Goal: Task Accomplishment & Management: Manage account settings

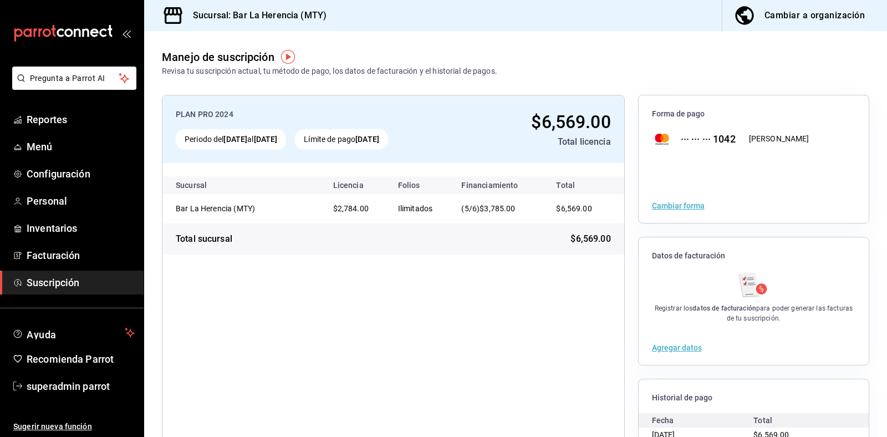
click at [348, 331] on div "PLAN PRO 2024 Periodo del [DATE] al [DATE] Límite de pago [DATE] $6,569.00 Tota…" at bounding box center [393, 301] width 463 height 412
click at [84, 388] on span "superadmin parrot" at bounding box center [81, 386] width 108 height 15
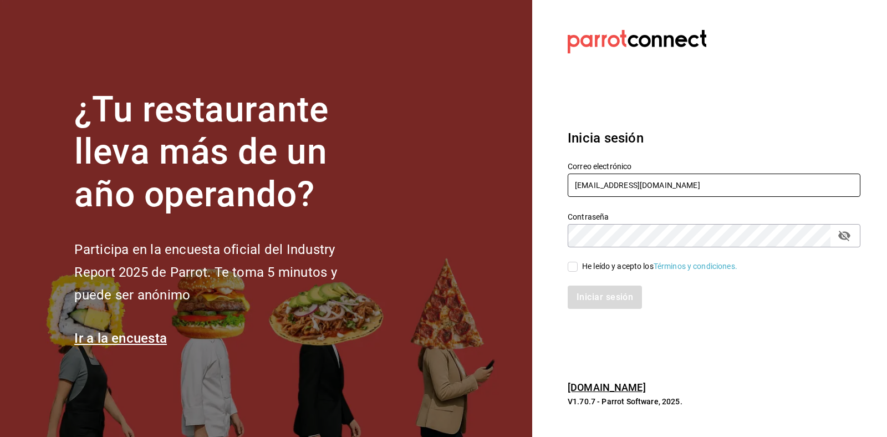
drag, startPoint x: 672, startPoint y: 177, endPoint x: 480, endPoint y: 196, distance: 193.2
click at [480, 196] on div "¿Tu restaurante lleva más de un año operando? Participa en la encuesta oficial …" at bounding box center [443, 218] width 887 height 437
type input "[EMAIL_ADDRESS][DOMAIN_NAME]"
click at [572, 269] on input "He leído y acepto los Términos y condiciones." at bounding box center [573, 267] width 10 height 10
checkbox input "true"
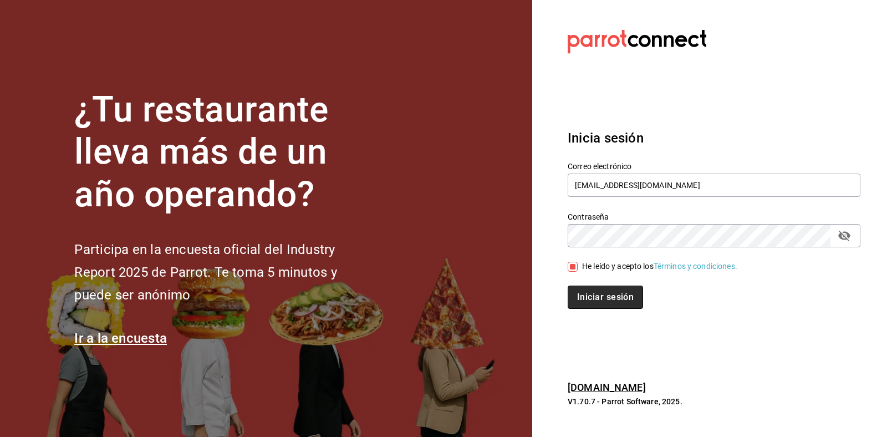
click at [611, 290] on button "Iniciar sesión" at bounding box center [605, 296] width 75 height 23
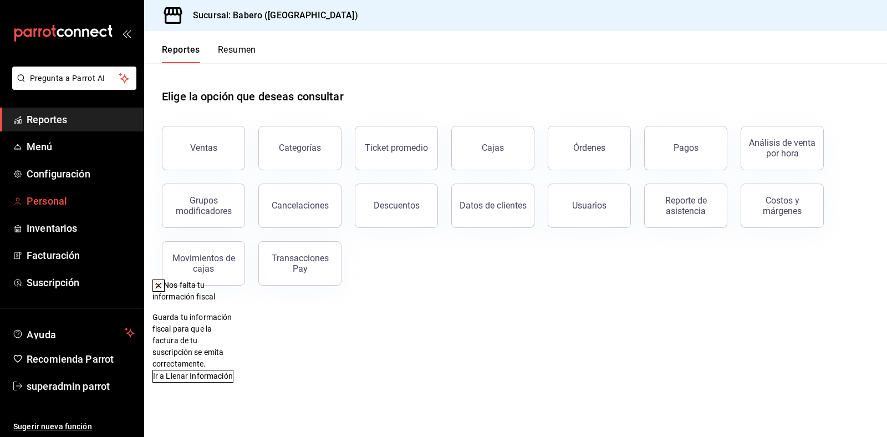
click at [58, 198] on span "Personal" at bounding box center [81, 200] width 108 height 15
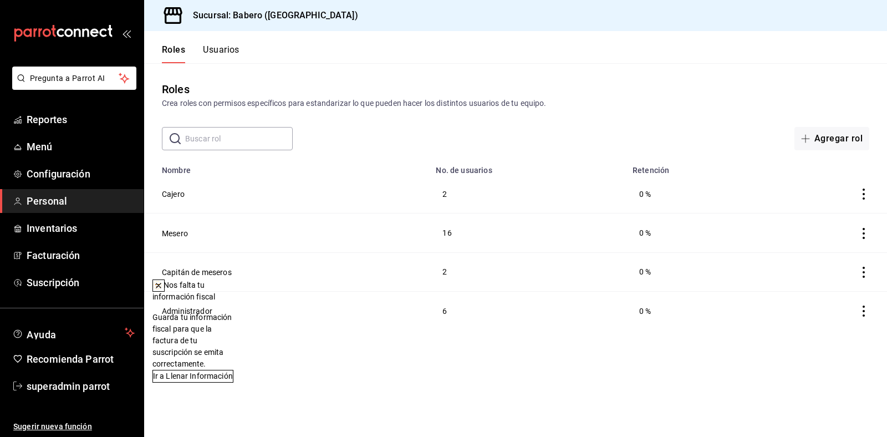
click at [234, 57] on button "Usuarios" at bounding box center [221, 53] width 37 height 19
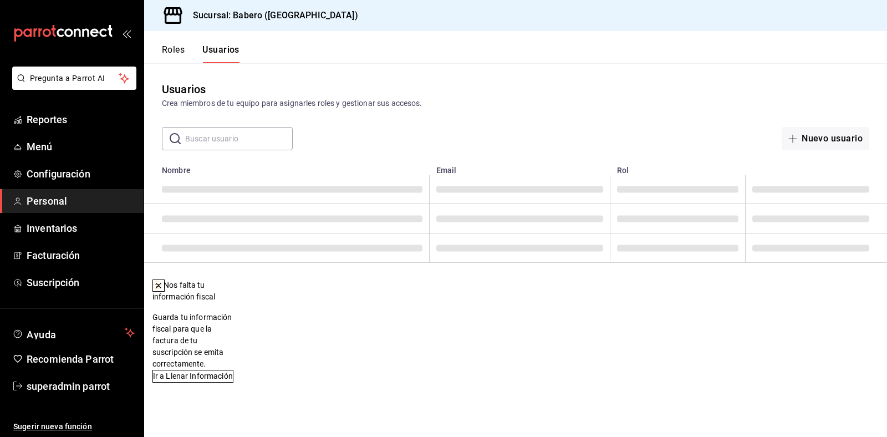
click at [165, 286] on button at bounding box center [158, 285] width 12 height 12
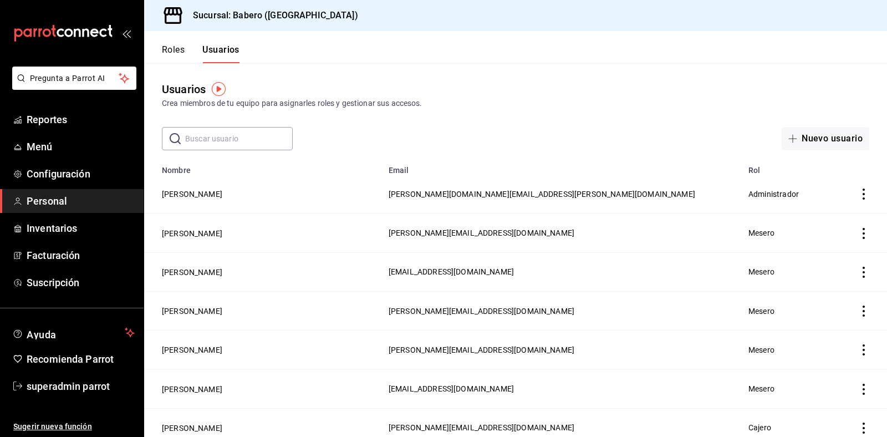
click at [192, 143] on input "text" at bounding box center [239, 138] width 108 height 22
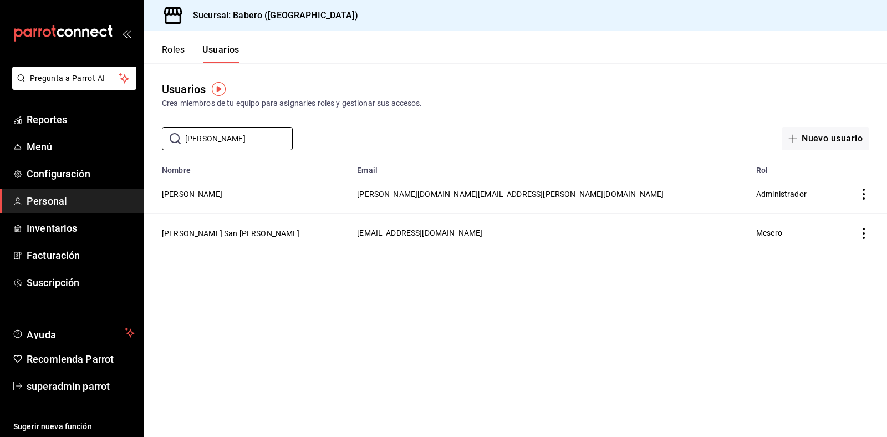
type input "[PERSON_NAME]"
click at [60, 383] on span "superadmin parrot" at bounding box center [81, 386] width 108 height 15
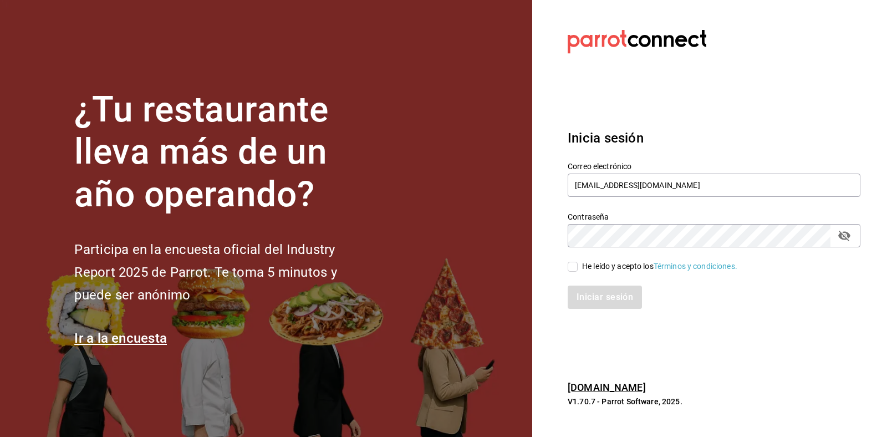
click at [678, 201] on div "Contraseña Contraseña" at bounding box center [707, 222] width 306 height 49
drag, startPoint x: 676, startPoint y: 184, endPoint x: 469, endPoint y: 181, distance: 207.3
click at [469, 181] on div "¿Tu restaurante lleva más de un año operando? Participa en la encuesta oficial …" at bounding box center [443, 218] width 887 height 437
type input "[EMAIL_ADDRESS][DOMAIN_NAME]"
click at [585, 263] on div "He leído y acepto los Términos y condiciones." at bounding box center [659, 267] width 155 height 12
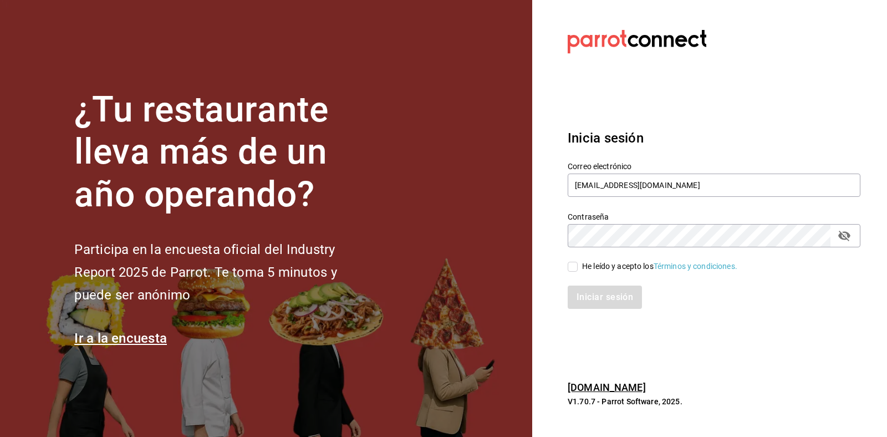
click at [578, 263] on input "He leído y acepto los Términos y condiciones." at bounding box center [573, 267] width 10 height 10
checkbox input "true"
click at [605, 294] on button "Iniciar sesión" at bounding box center [605, 296] width 75 height 23
